Goal: Task Accomplishment & Management: Use online tool/utility

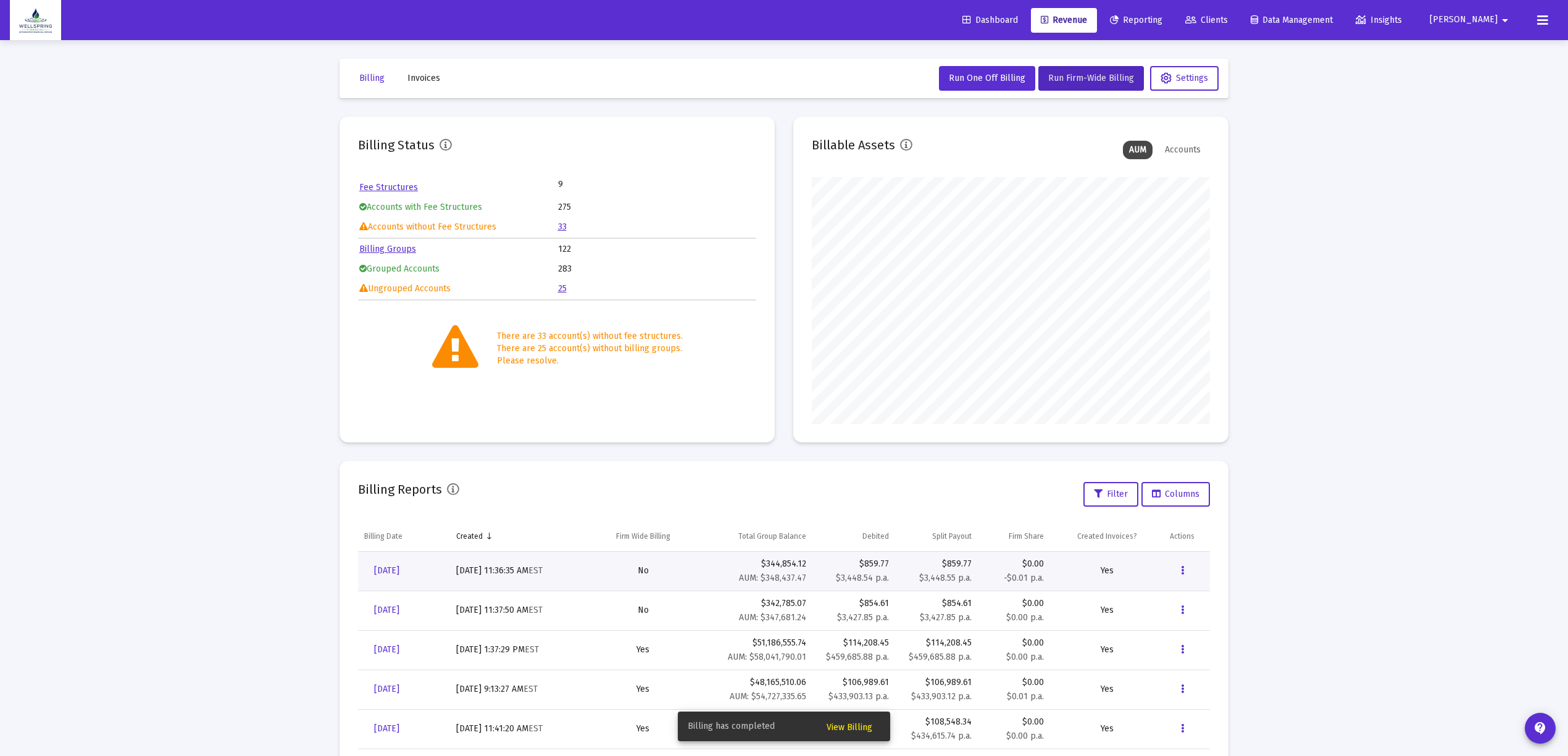
scroll to position [247, 398]
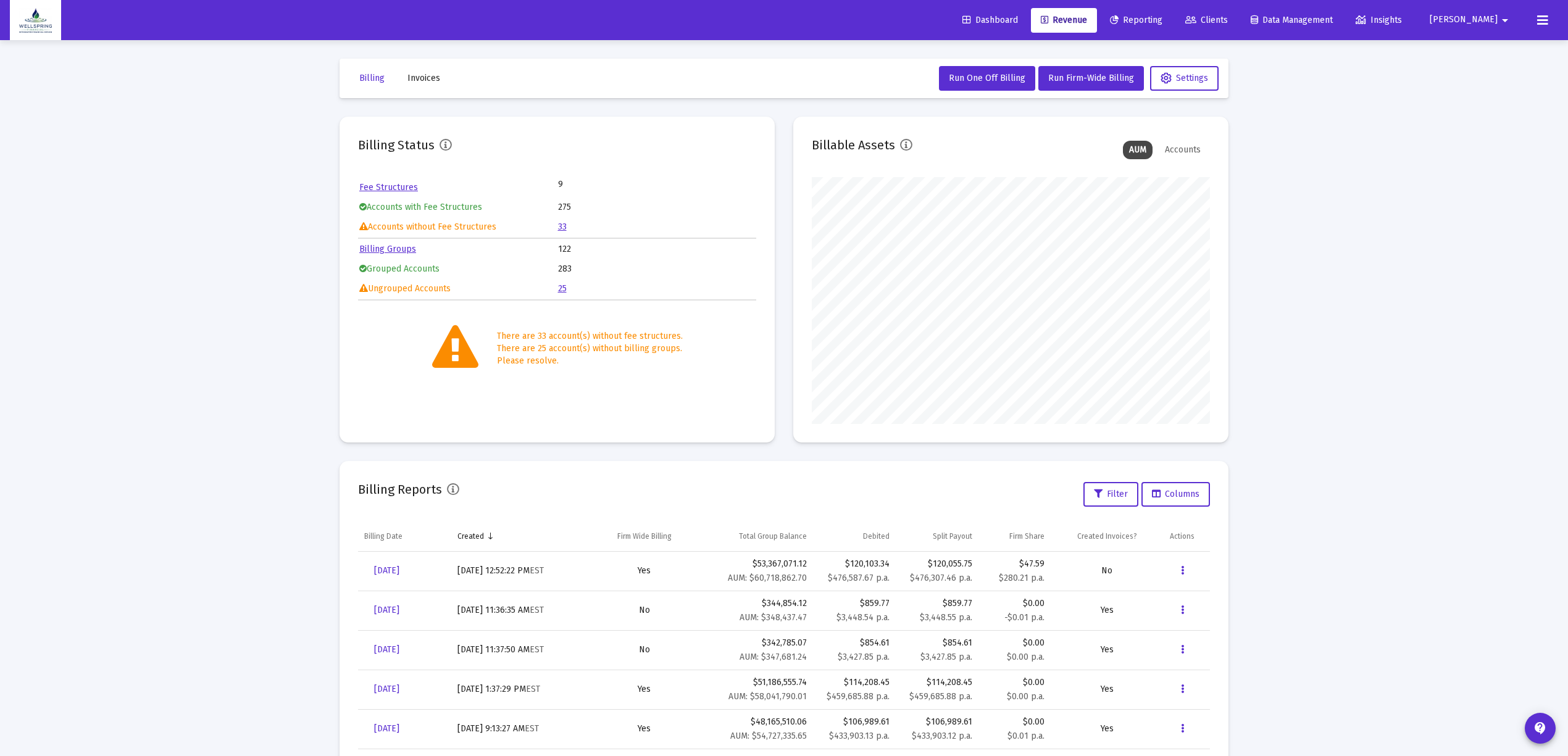
scroll to position [247, 398]
click at [372, 564] on link "[DATE]" at bounding box center [386, 570] width 45 height 25
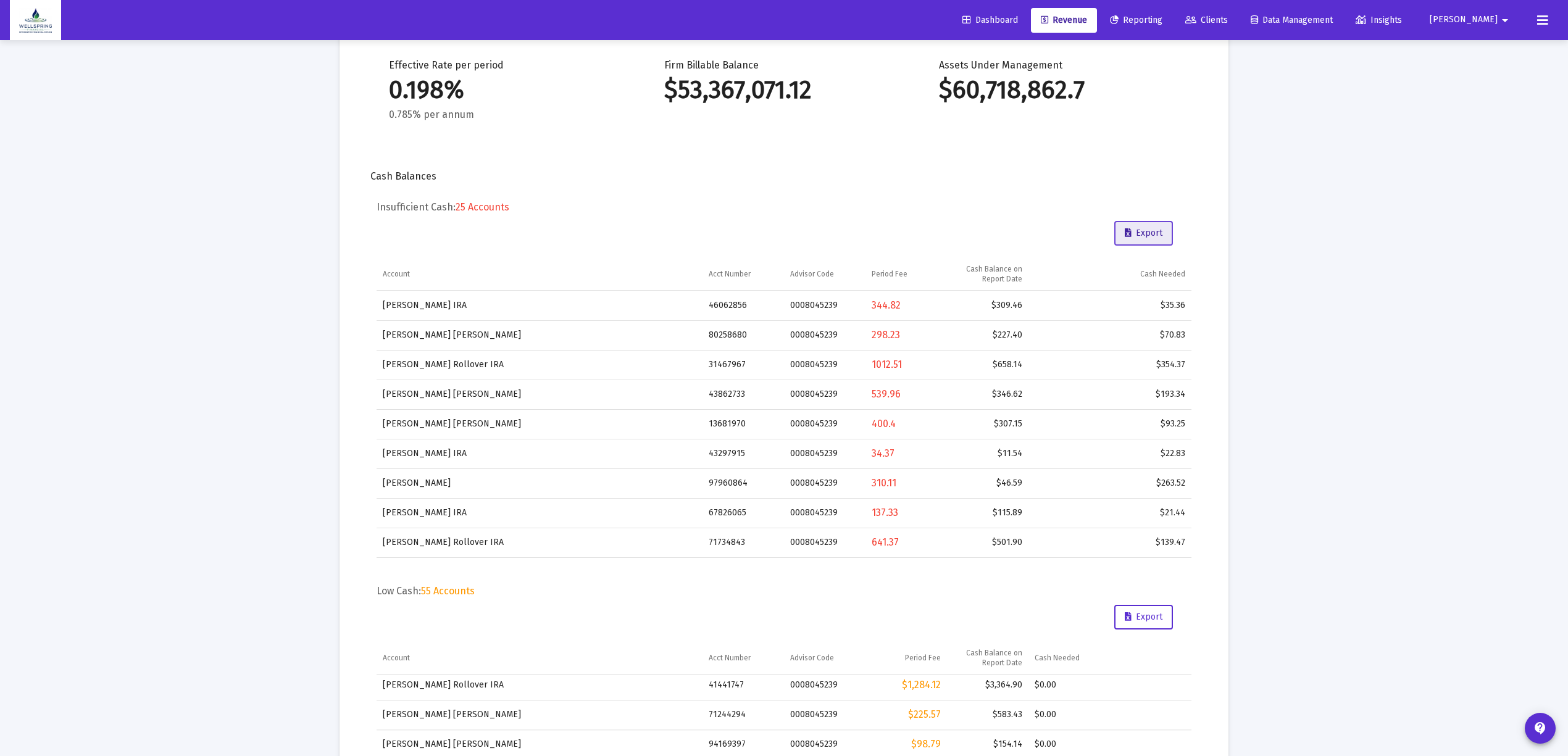
click at [1147, 227] on button "Export" at bounding box center [1143, 233] width 58 height 25
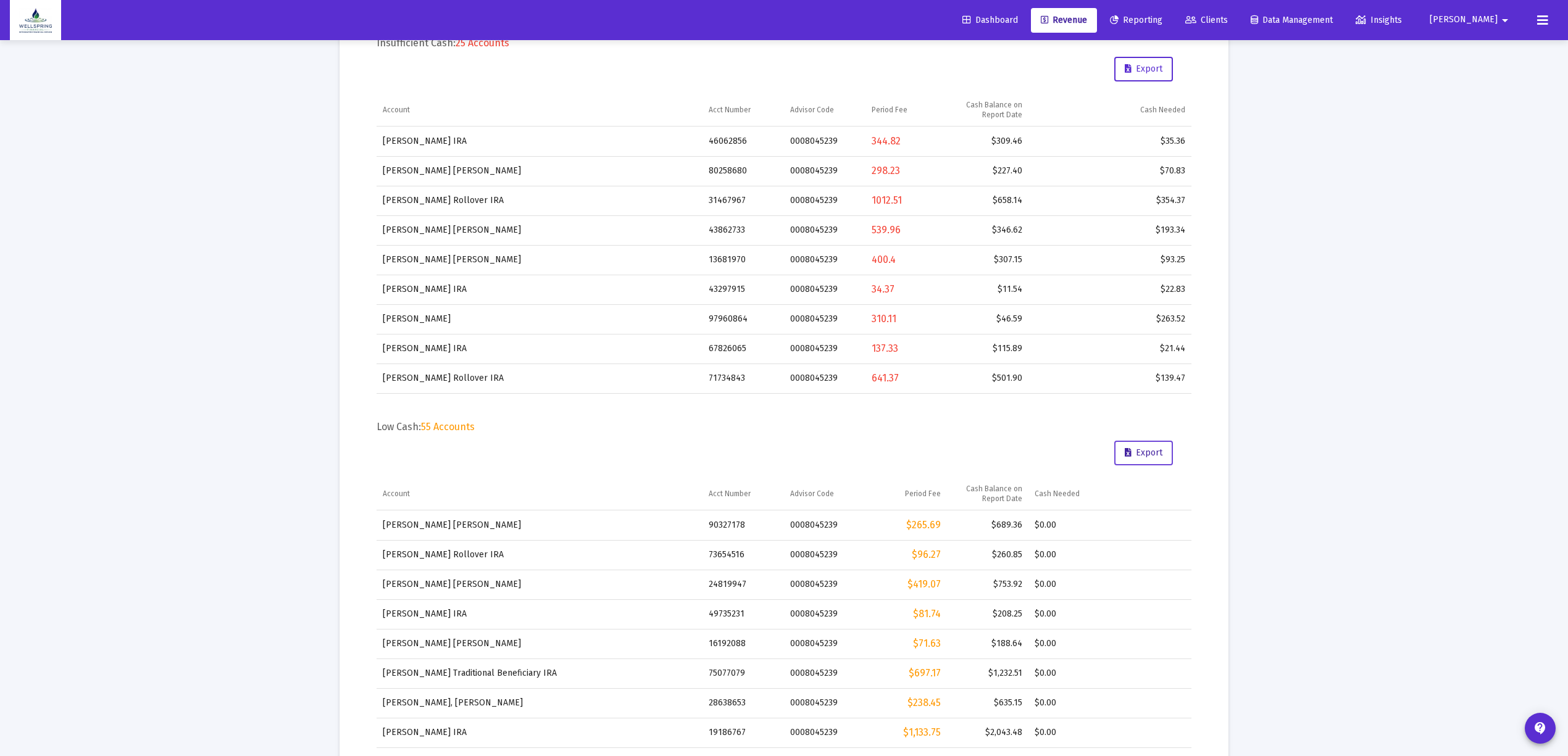
click at [1152, 443] on button "Export" at bounding box center [1143, 453] width 58 height 25
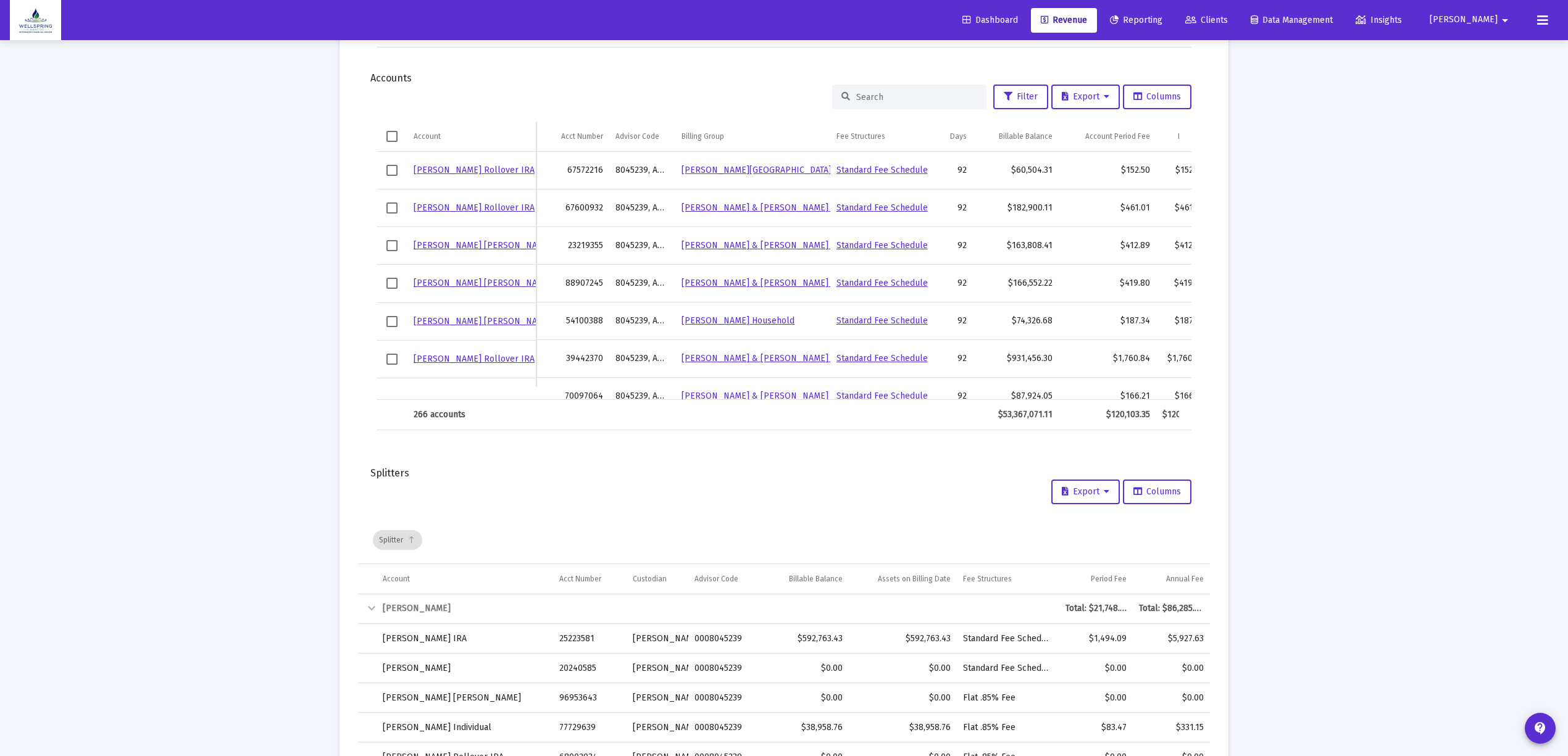
scroll to position [1728, 0]
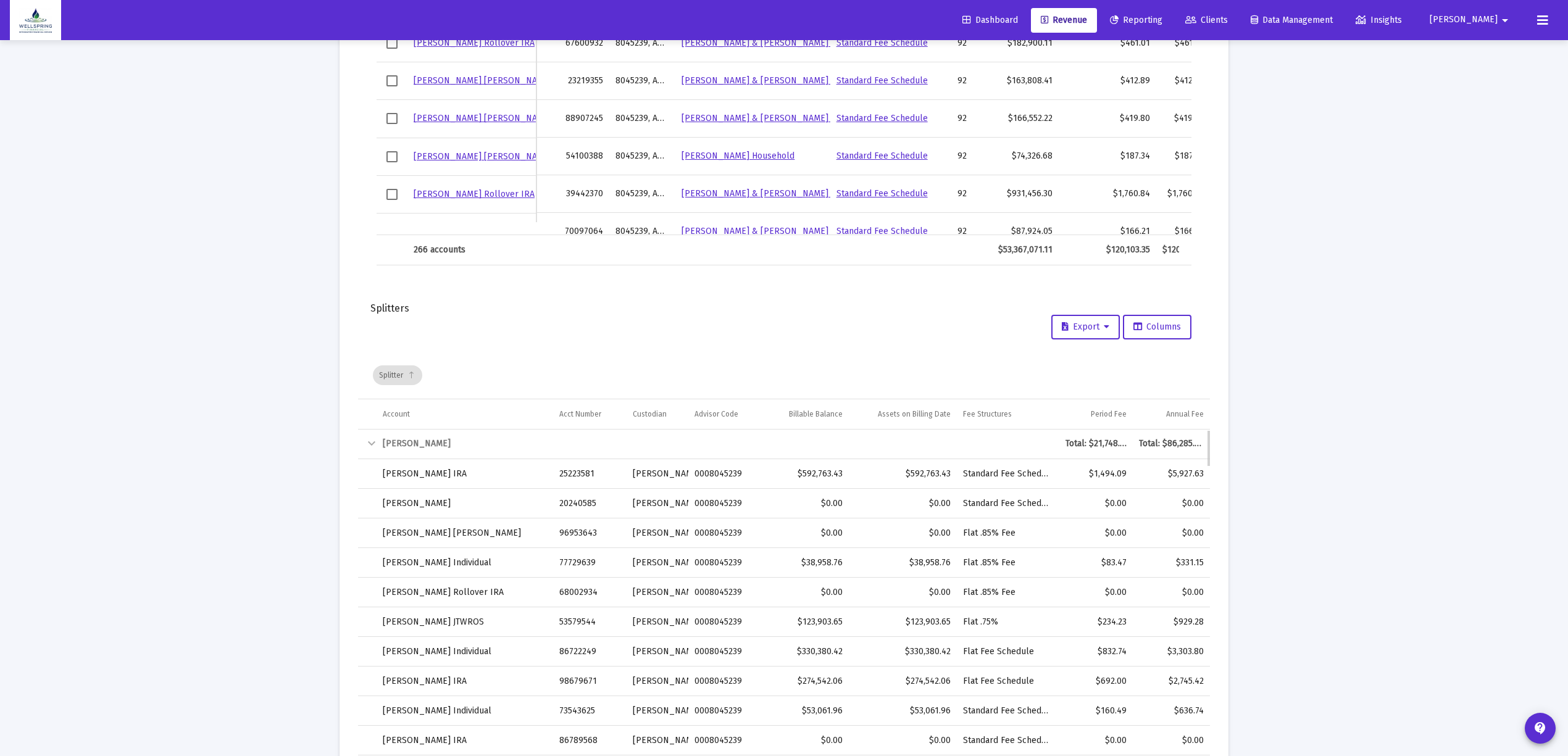
click at [376, 441] on div "Collapse" at bounding box center [372, 444] width 15 height 15
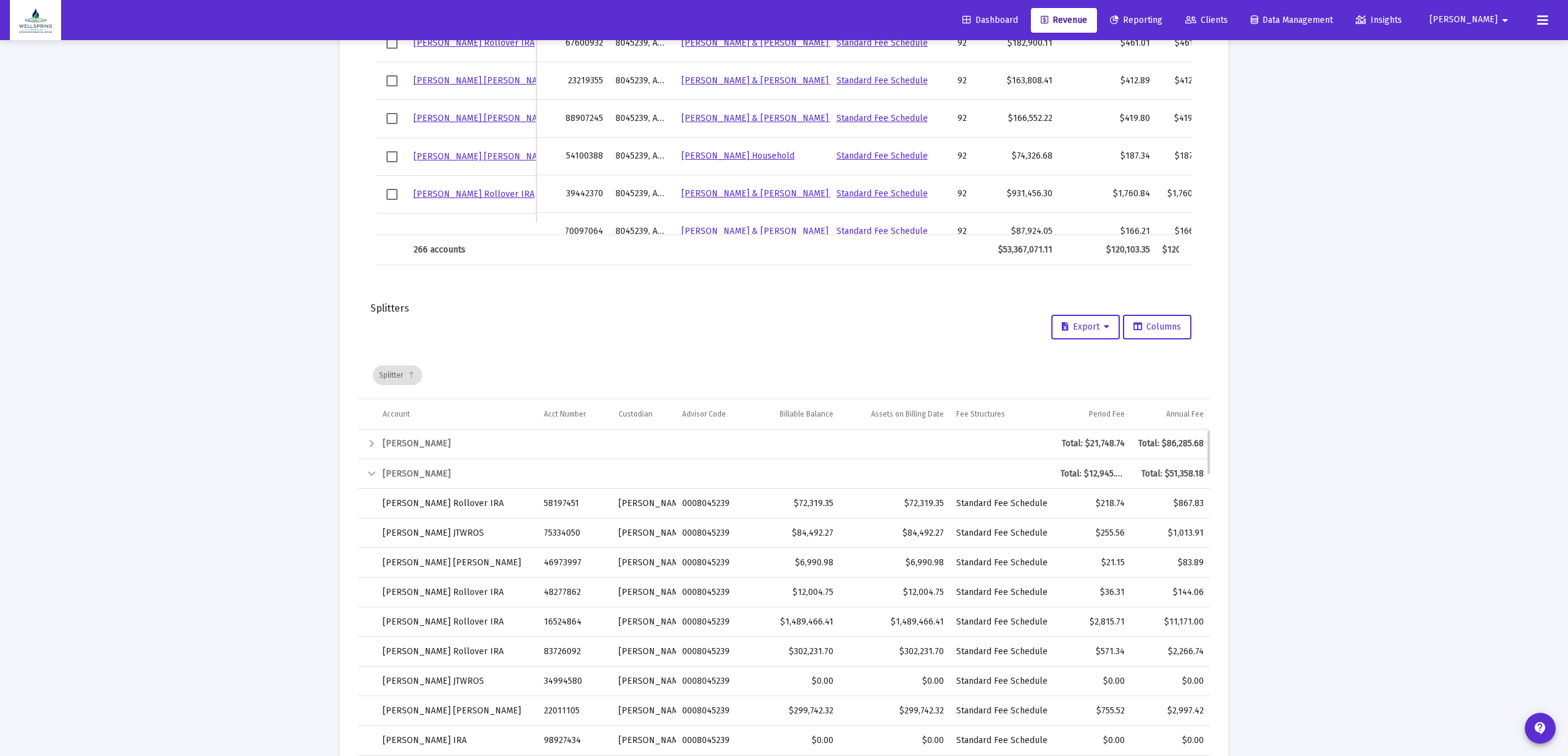
click at [376, 470] on div "Collapse" at bounding box center [372, 474] width 15 height 15
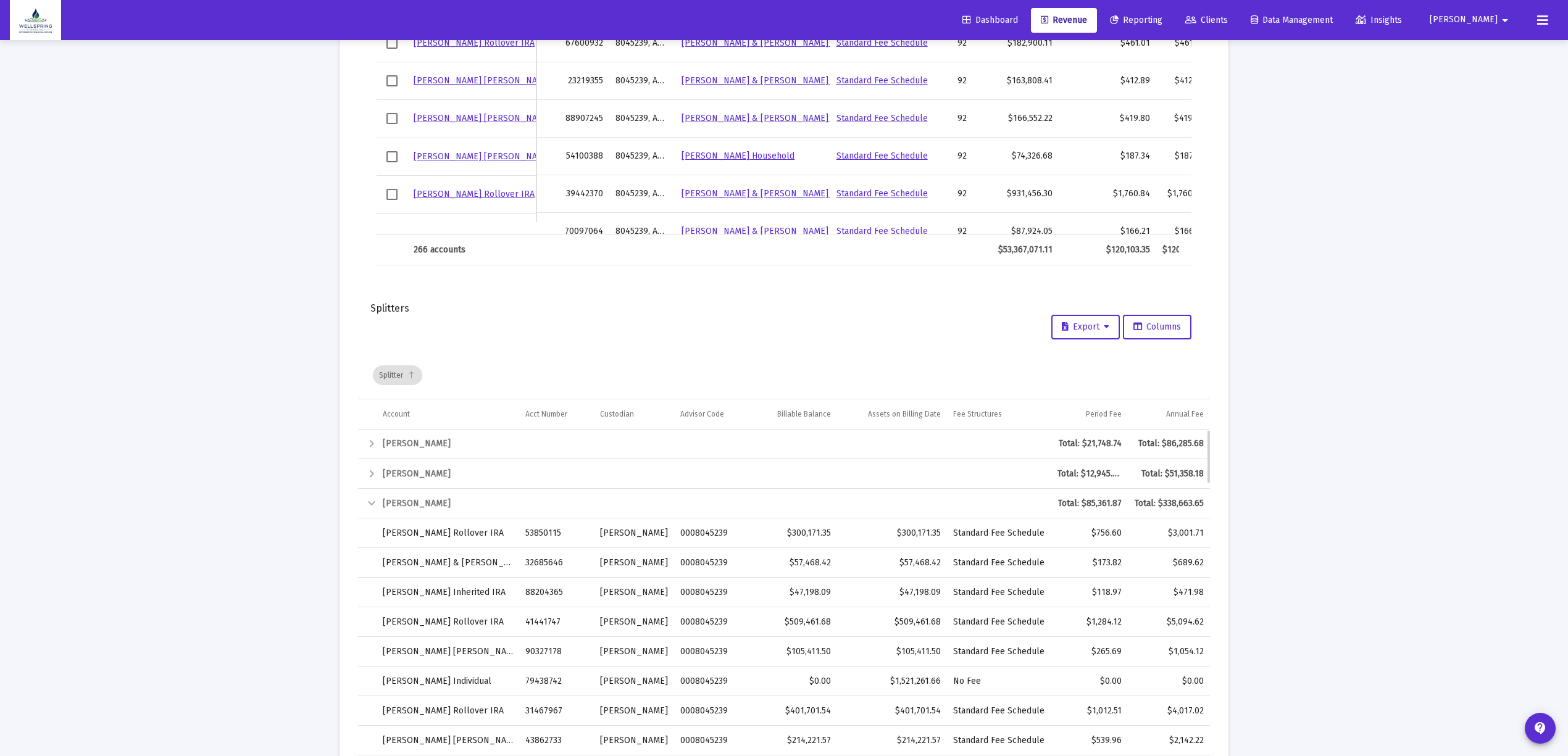
click at [368, 505] on div "Collapse" at bounding box center [372, 504] width 15 height 15
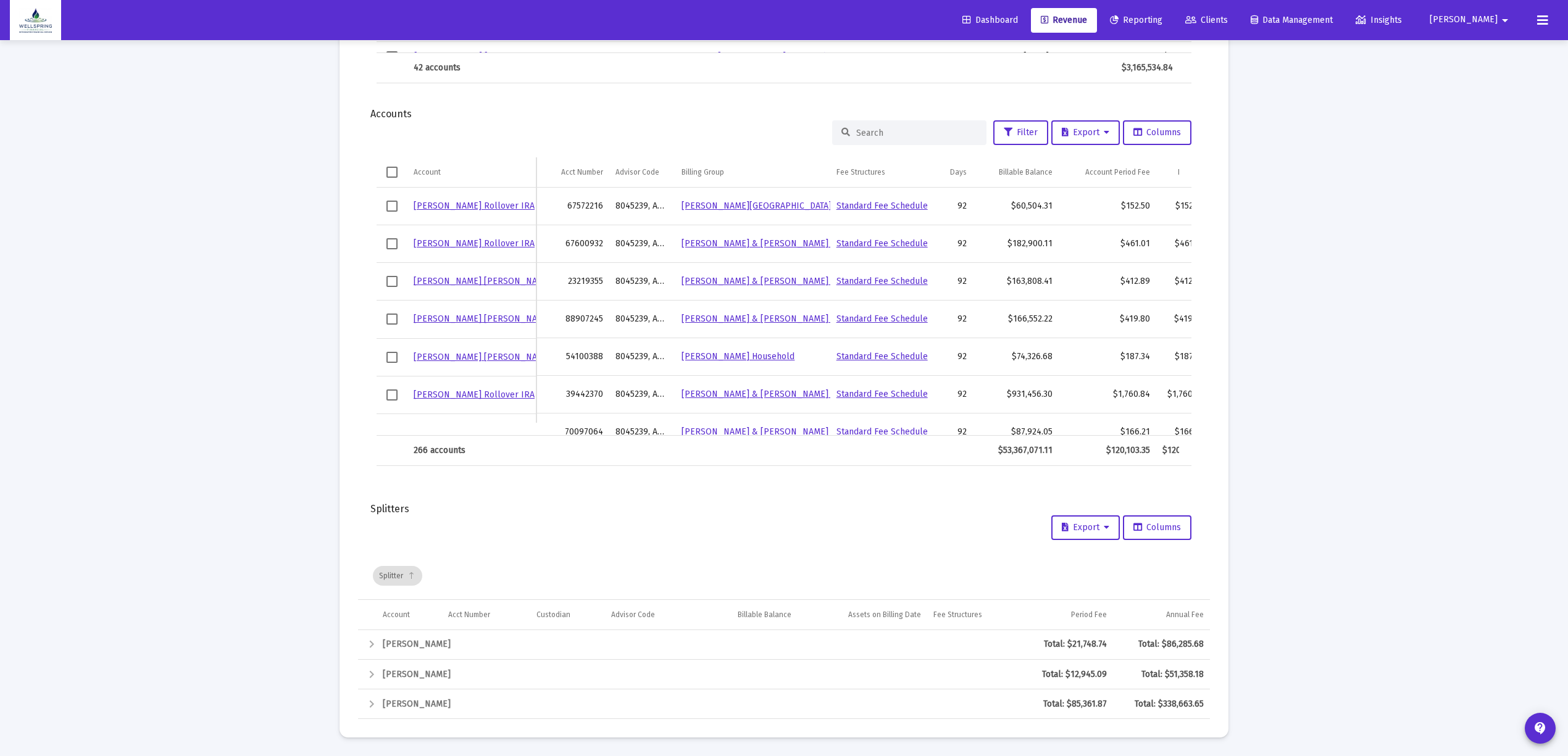
scroll to position [1526, 0]
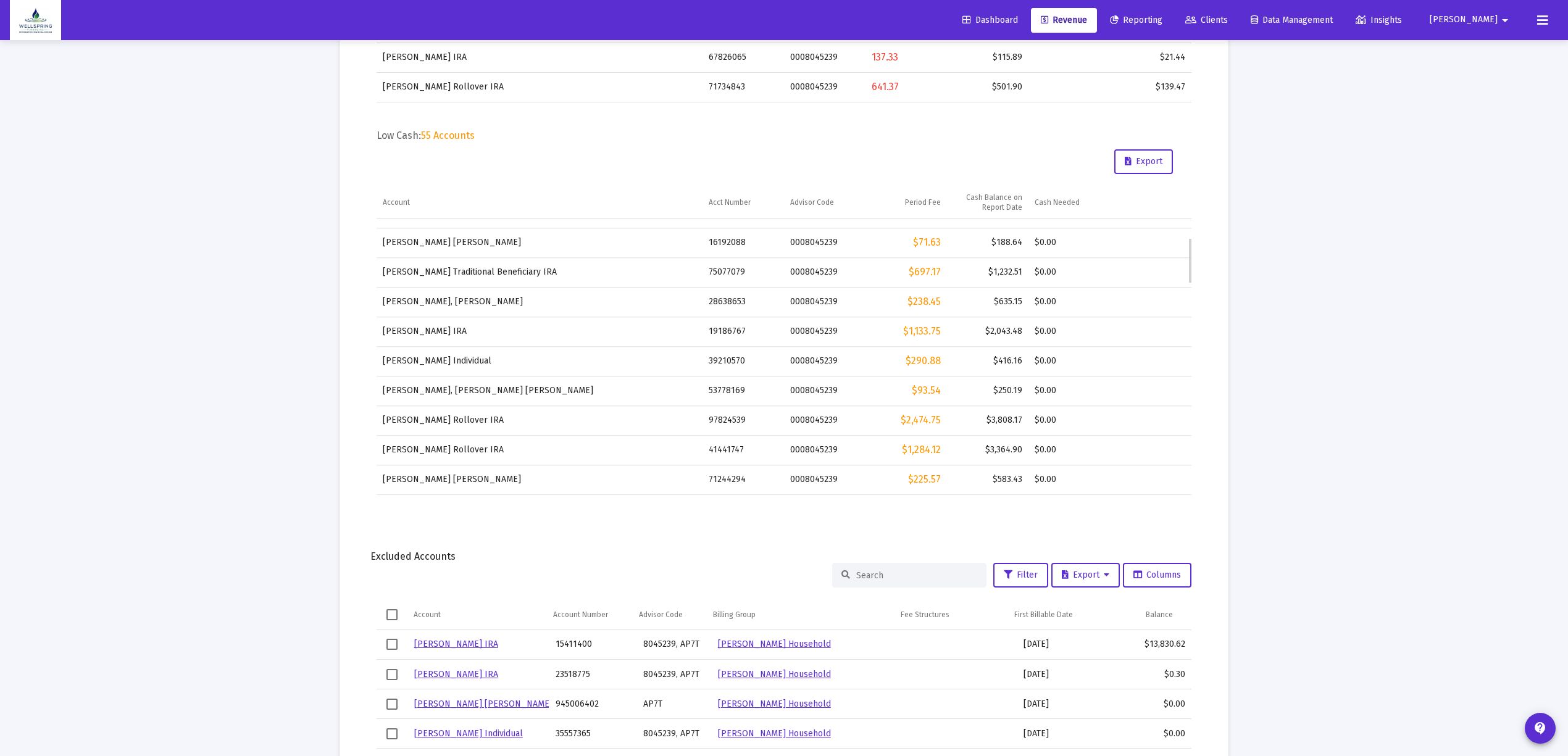
scroll to position [0, 0]
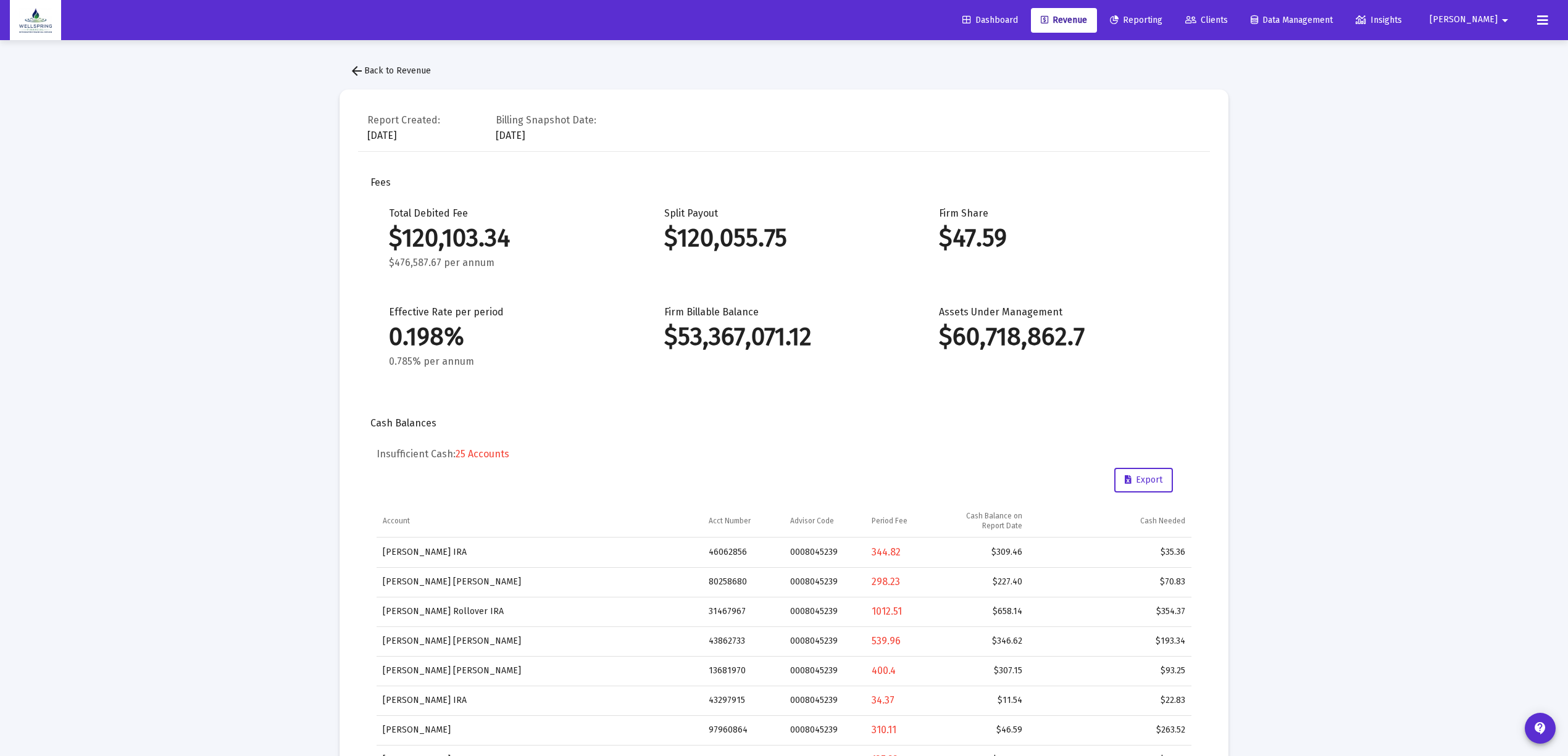
click at [1237, 27] on link "Clients" at bounding box center [1206, 20] width 62 height 25
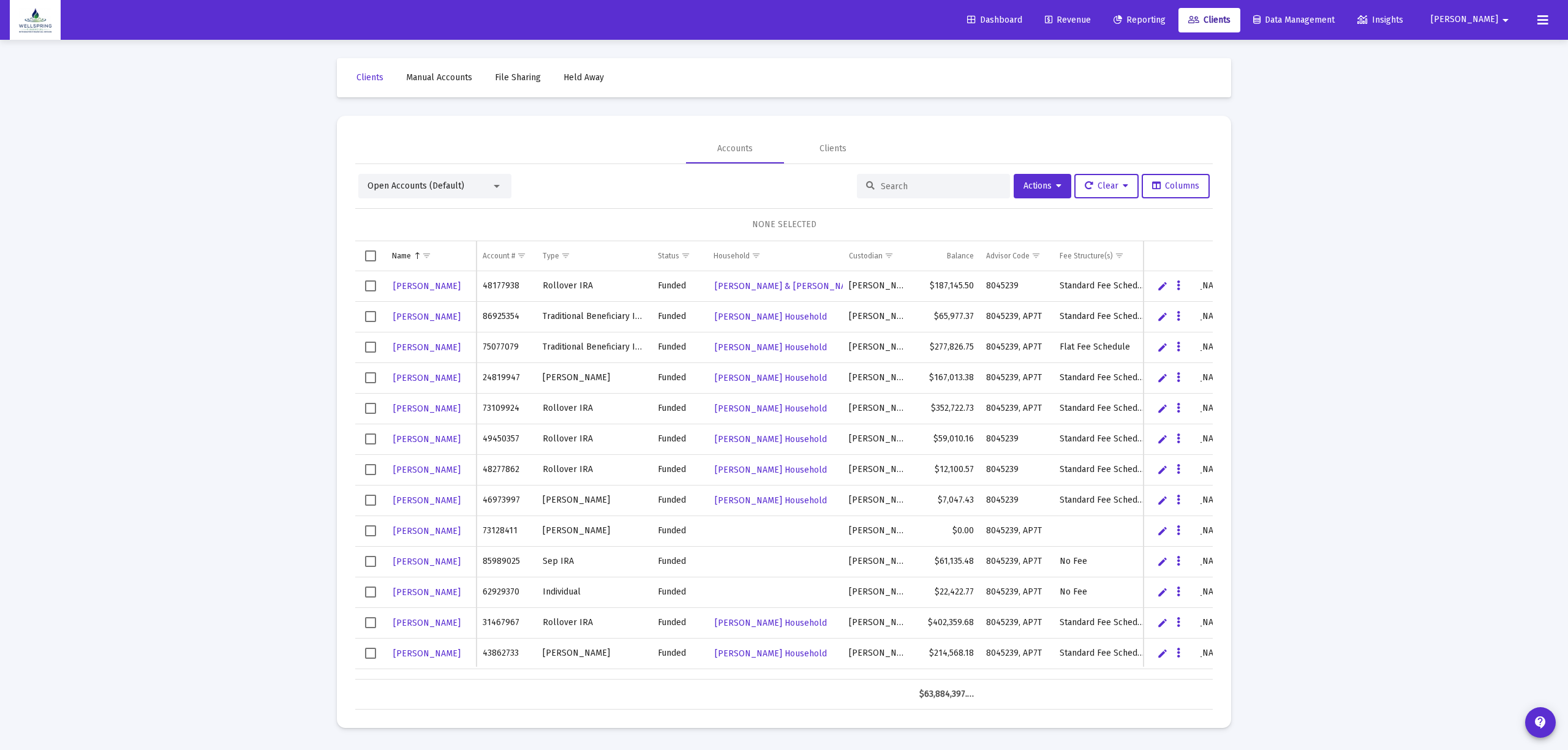
click at [475, 187] on div "Open Accounts (Default)" at bounding box center [429, 186] width 124 height 13
click at [432, 234] on span "Billing Review" at bounding box center [430, 238] width 125 height 25
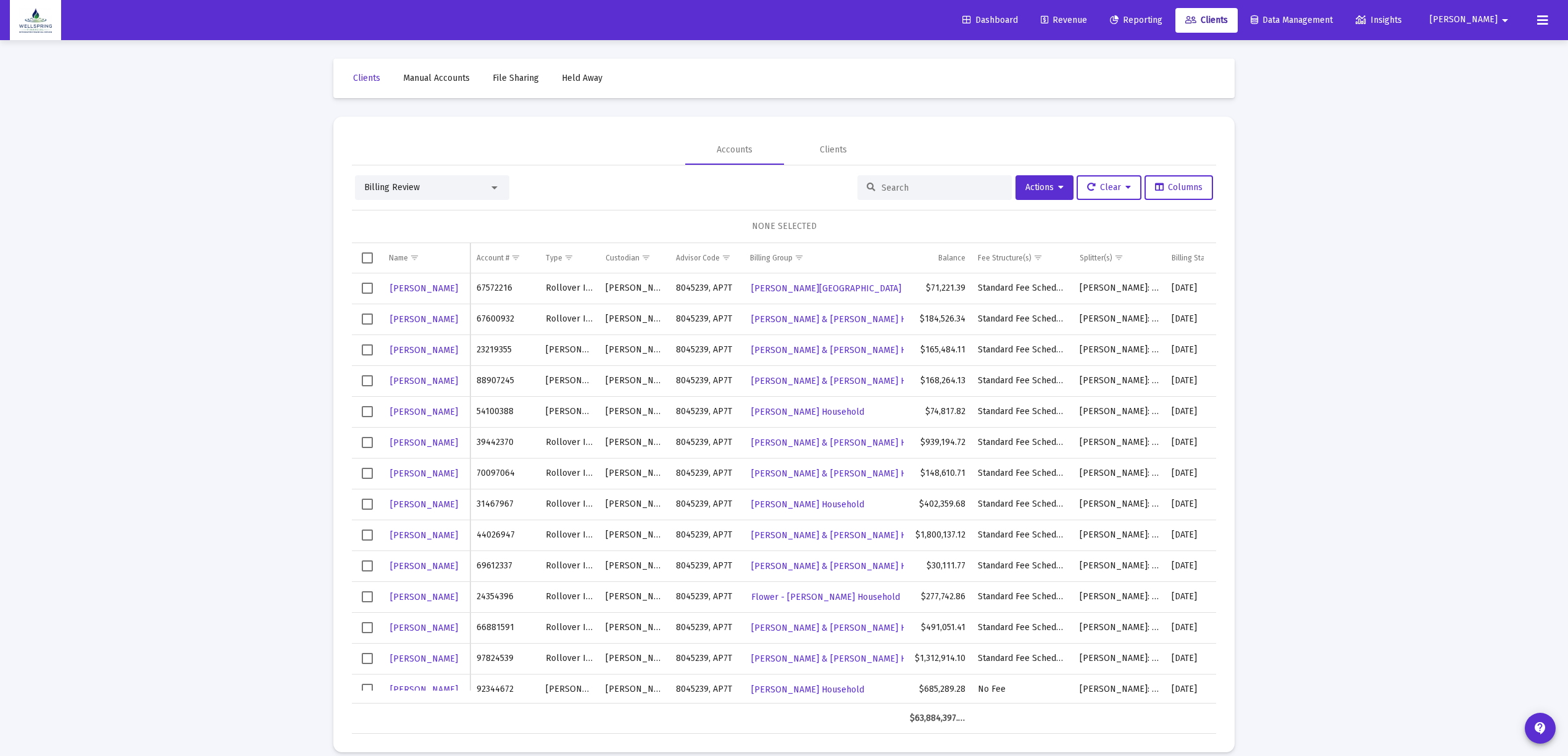
click at [489, 188] on div "Billing Review" at bounding box center [426, 188] width 125 height 13
click at [431, 206] on span "Billing Review" at bounding box center [427, 199] width 126 height 26
click at [1025, 183] on span "Actions" at bounding box center [1044, 188] width 38 height 11
click at [1159, 137] on div at bounding box center [784, 378] width 1568 height 756
click at [1082, 17] on span "Revenue" at bounding box center [1063, 20] width 46 height 11
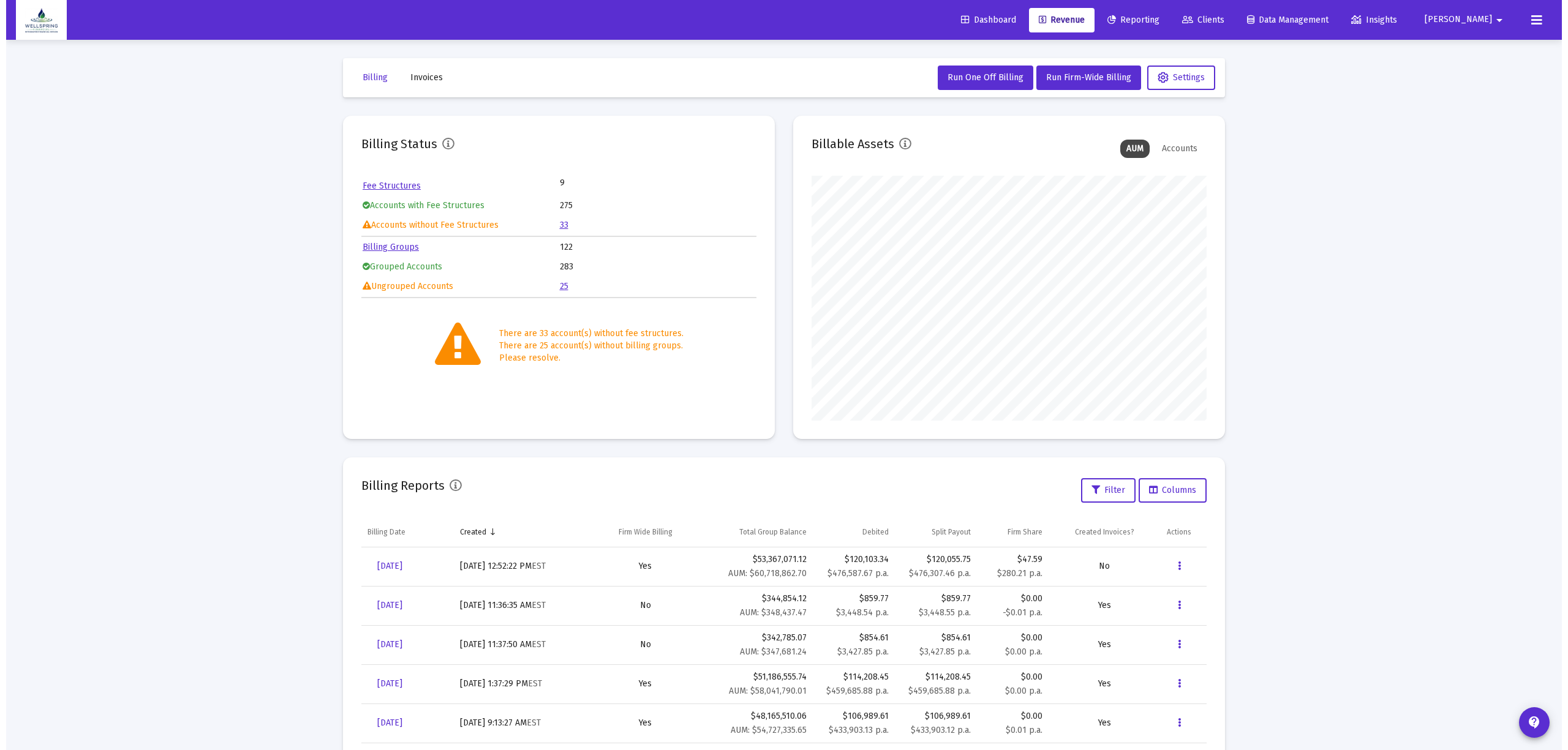
scroll to position [245, 395]
click at [556, 225] on link "33" at bounding box center [557, 225] width 8 height 11
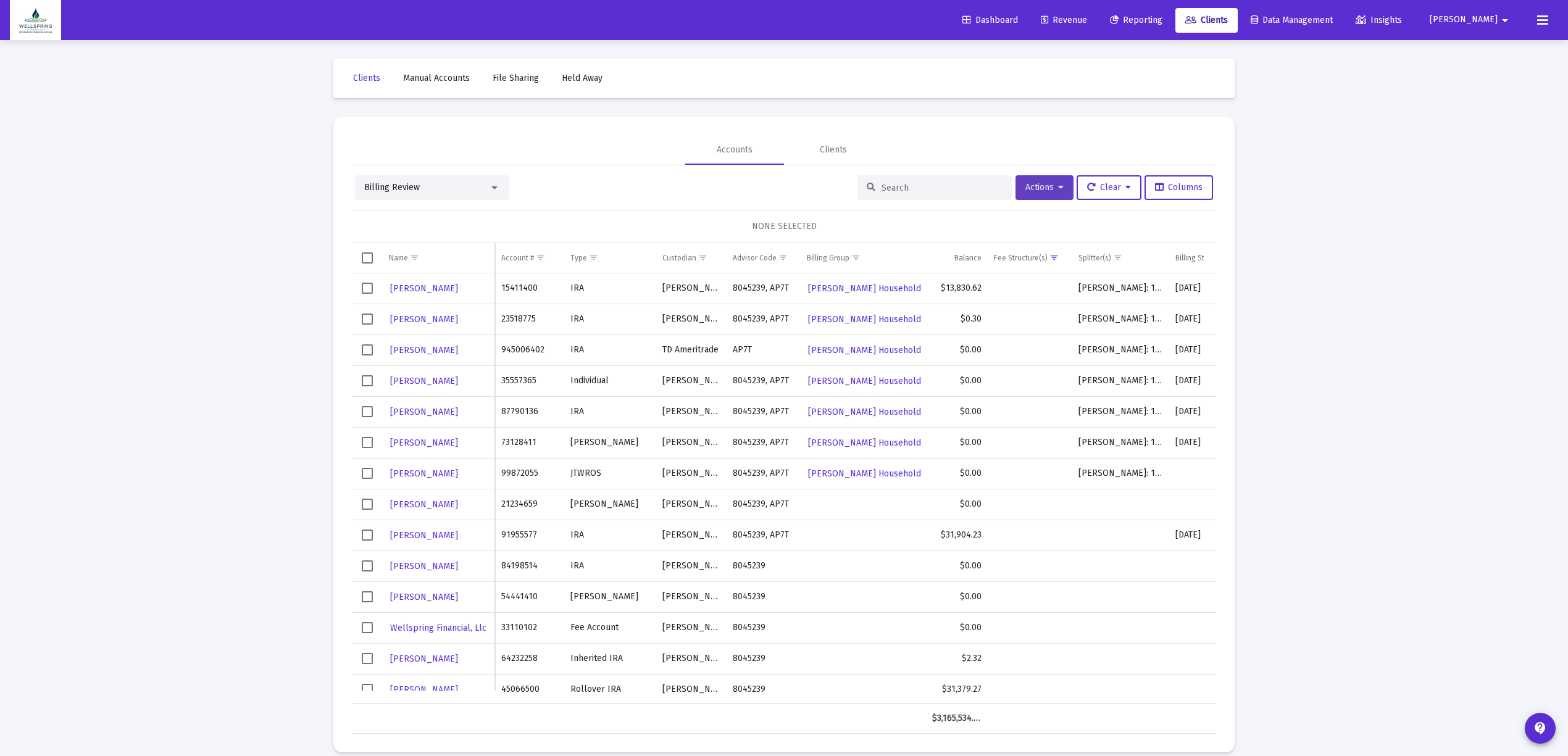
click at [1025, 188] on span "Actions" at bounding box center [1044, 188] width 38 height 11
click at [1168, 281] on button "Export All Rows" at bounding box center [1182, 279] width 84 height 30
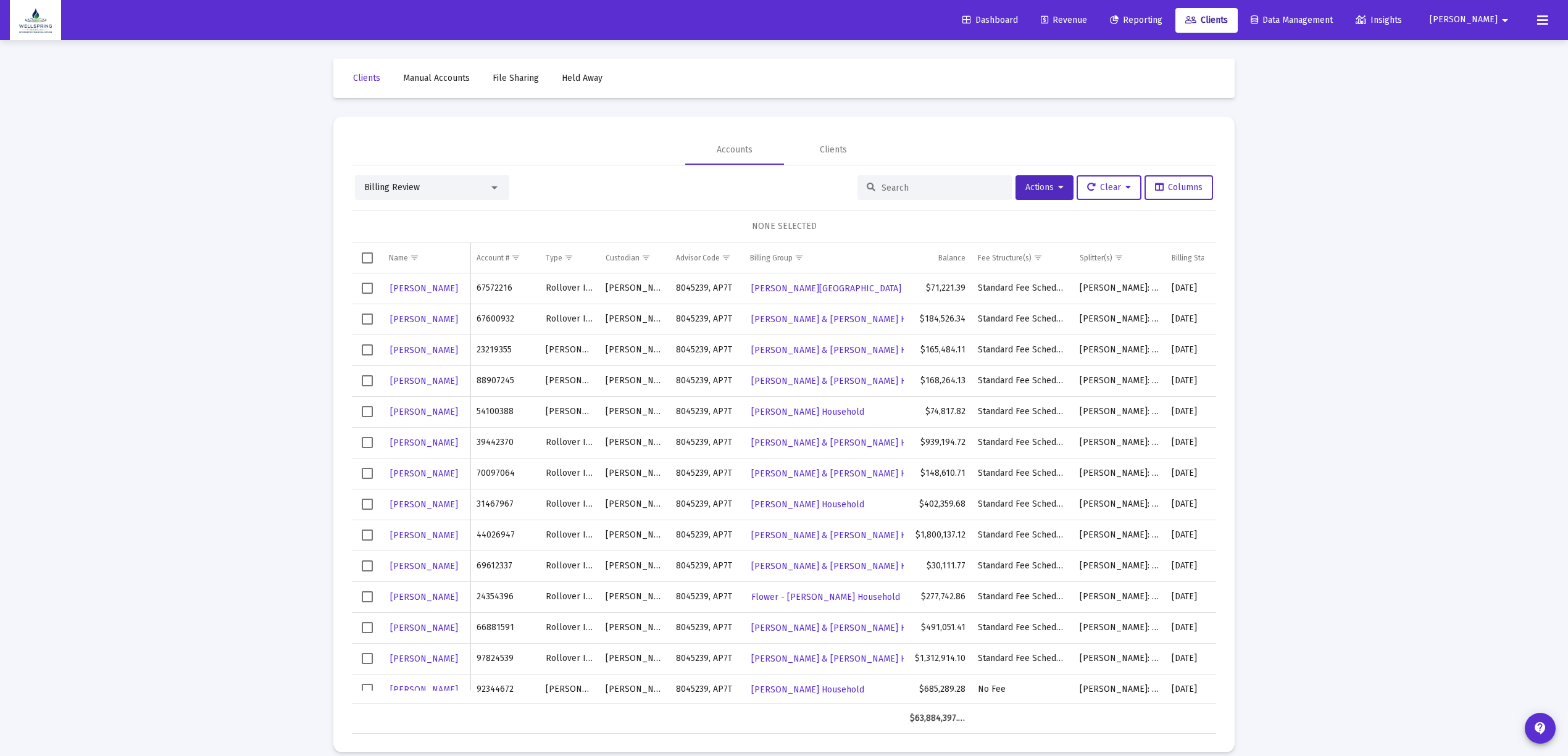
click at [1087, 20] on span "Revenue" at bounding box center [1063, 20] width 46 height 11
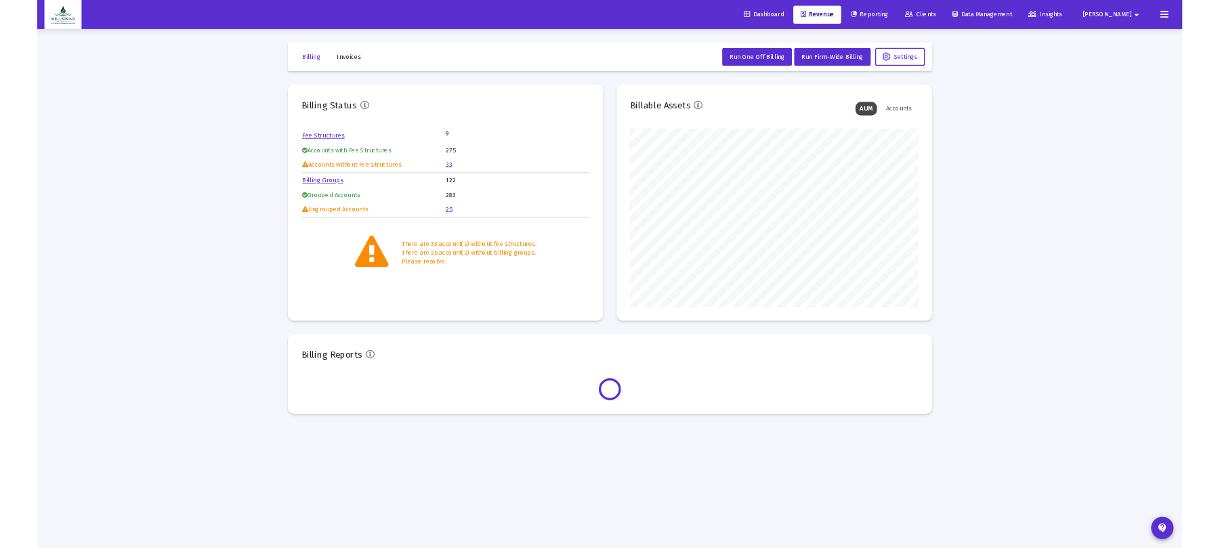
scroll to position [271, 437]
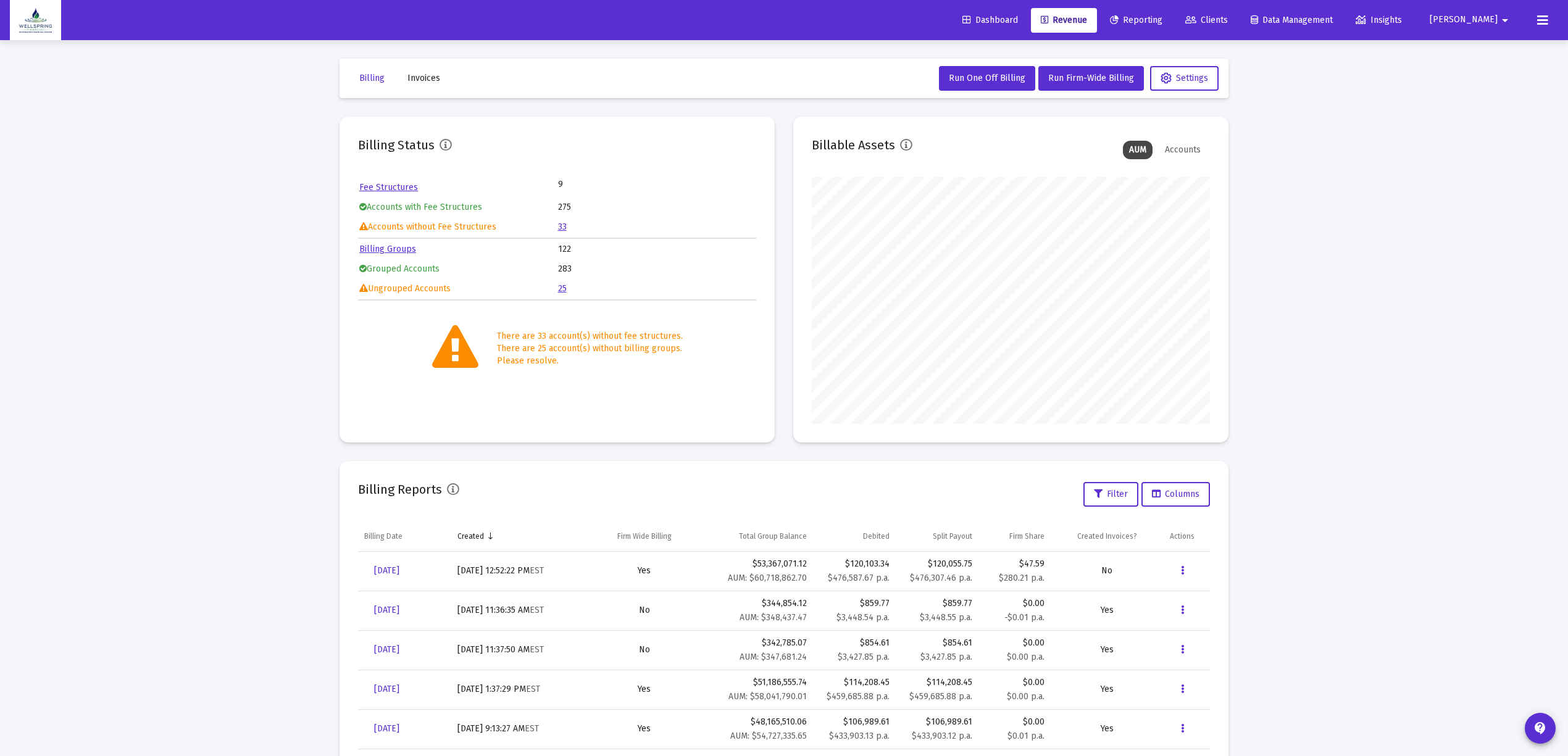
click at [559, 284] on link "25" at bounding box center [561, 289] width 8 height 11
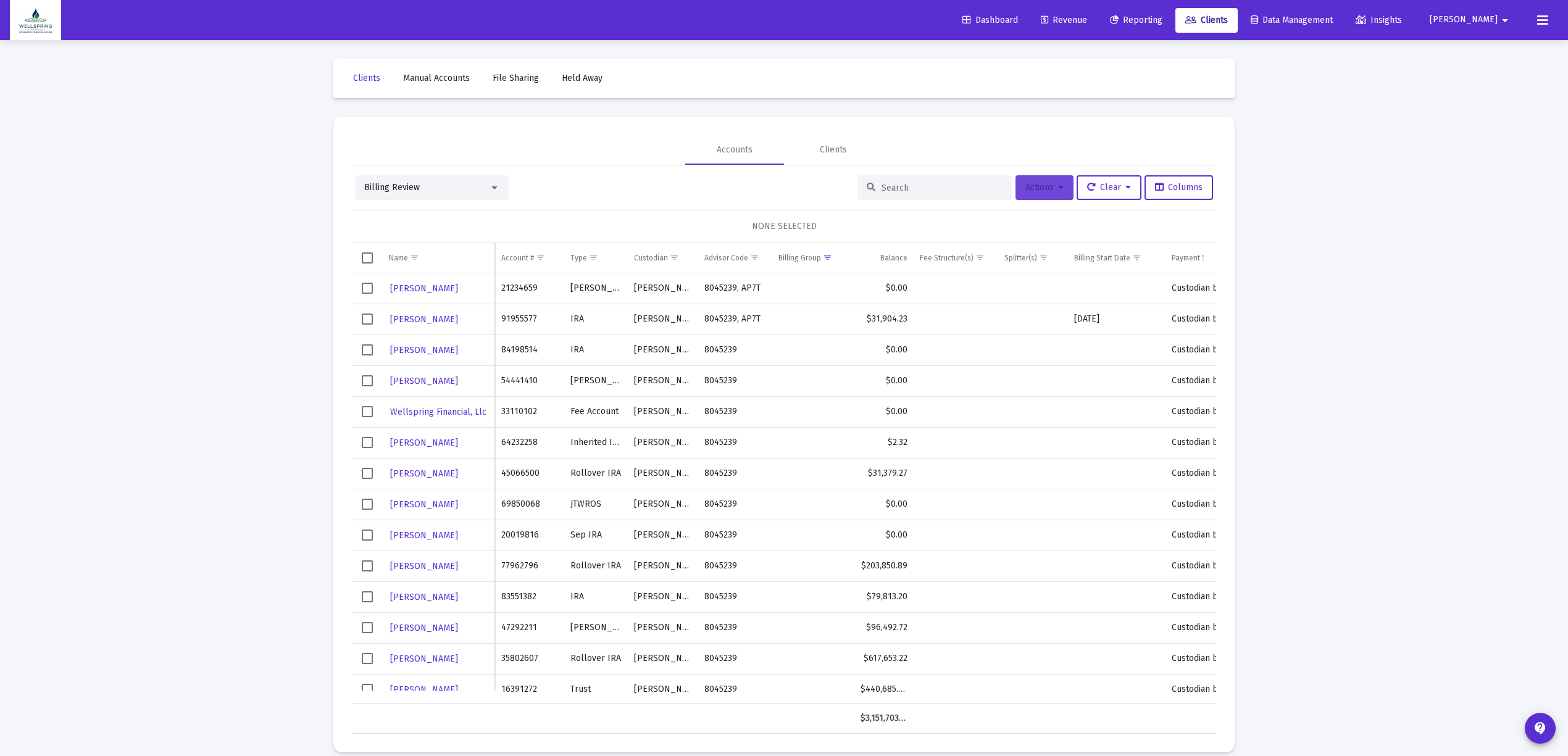
click at [1048, 182] on span "Actions" at bounding box center [1044, 188] width 38 height 11
click at [1171, 281] on button "Export All Rows" at bounding box center [1182, 279] width 84 height 30
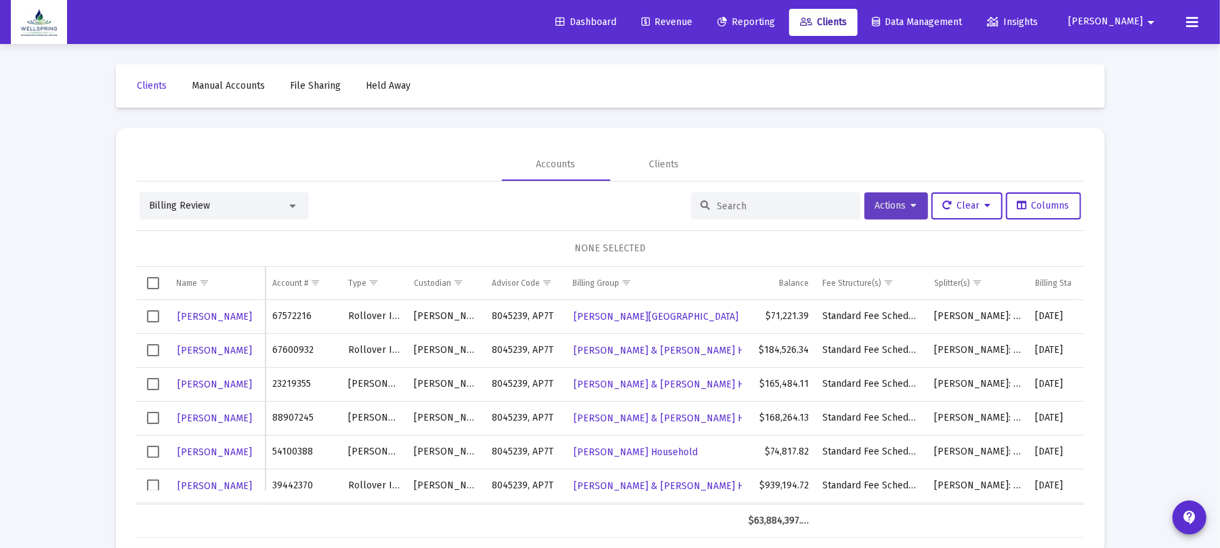
click at [900, 201] on span "Actions" at bounding box center [896, 206] width 42 height 12
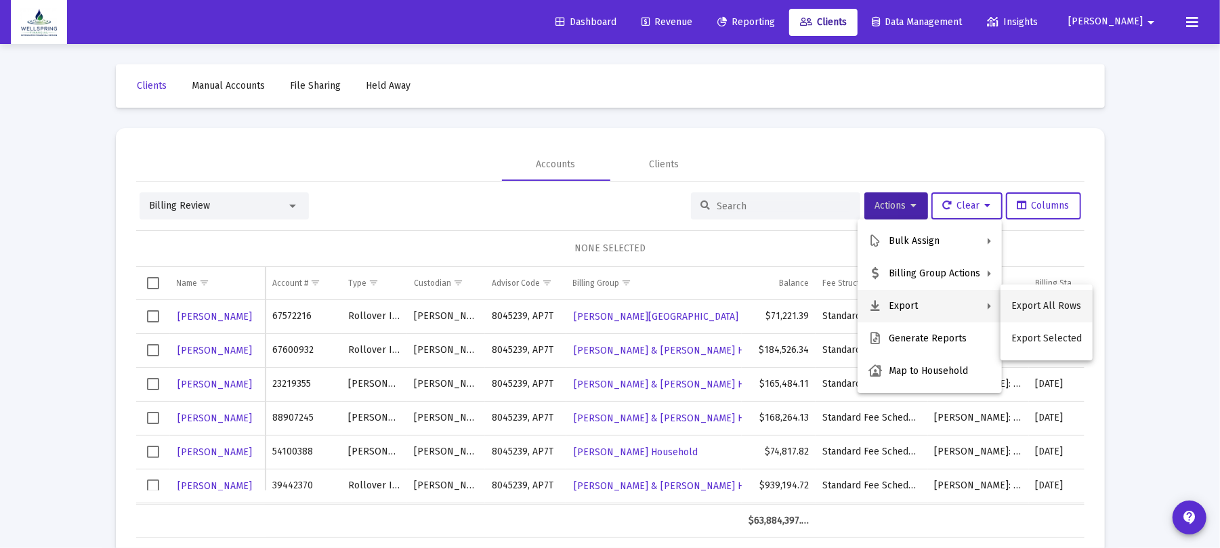
click at [1031, 304] on button "Export All Rows" at bounding box center [1047, 306] width 92 height 33
